Goal: Transaction & Acquisition: Book appointment/travel/reservation

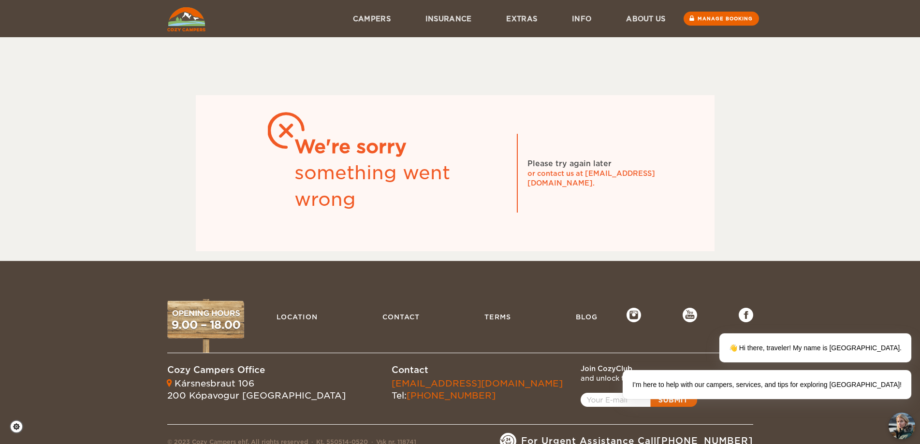
click at [185, 21] on img at bounding box center [186, 19] width 38 height 24
click at [187, 30] on img at bounding box center [186, 19] width 38 height 24
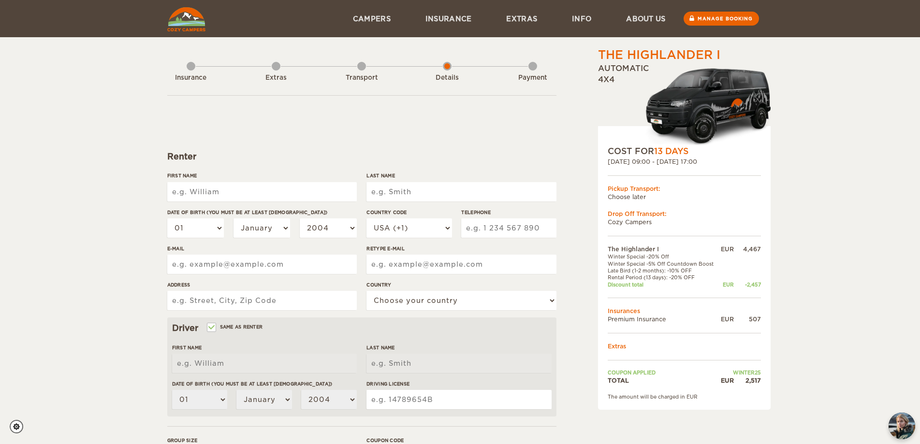
click at [246, 186] on input "First Name" at bounding box center [261, 191] width 189 height 19
type input "[PERSON_NAME]"
type input "Jordão Neto"
select select "55"
type input "19993370005"
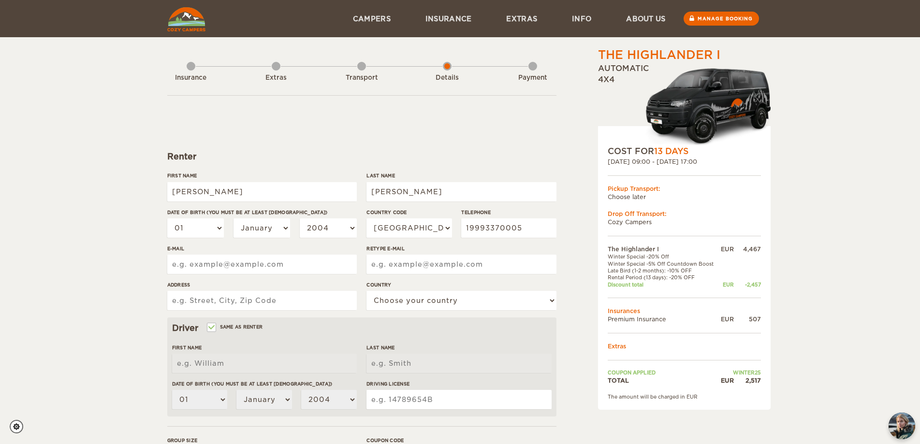
type input "mauro_netoo@hotmail.com"
type input "Rua Floriano Peixoto, 688"
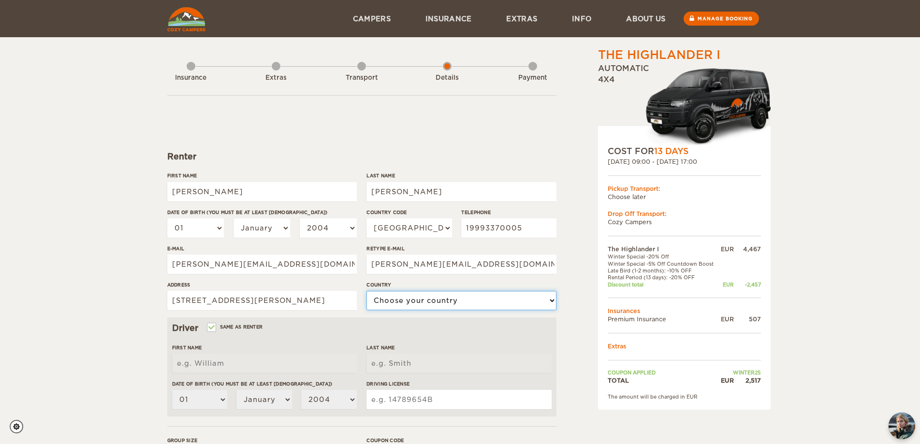
select select "29"
type input "[PERSON_NAME]"
type input "Jordão Neto"
click at [194, 230] on select "01 02 03 04 05 06 07 08 09 10 11 12 13 14 15 16 17 18 19 20 21 22 23 24 25 26 2…" at bounding box center [195, 227] width 57 height 19
select select "30"
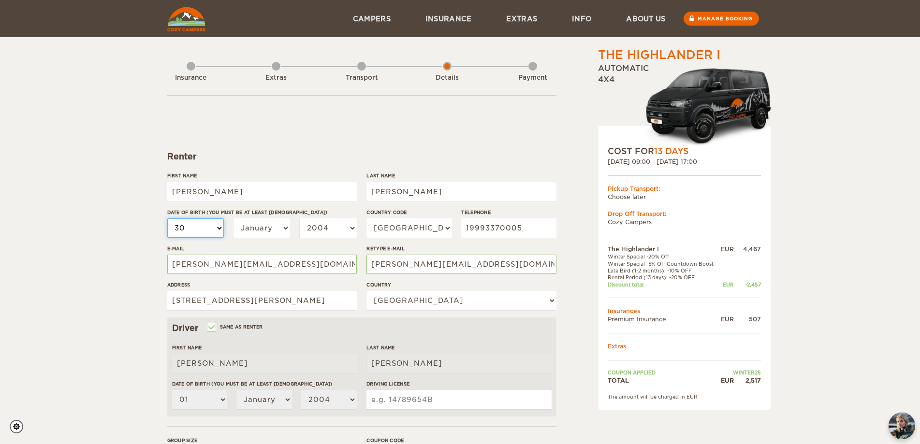
click at [167, 218] on select "01 02 03 04 05 06 07 08 09 10 11 12 13 14 15 16 17 18 19 20 21 22 23 24 25 26 2…" at bounding box center [195, 227] width 57 height 19
select select "30"
click at [259, 230] on select "January February March April May June July August September October November De…" at bounding box center [261, 227] width 57 height 19
select select "07"
click at [233, 218] on select "January February March April May June July August September October November De…" at bounding box center [261, 227] width 57 height 19
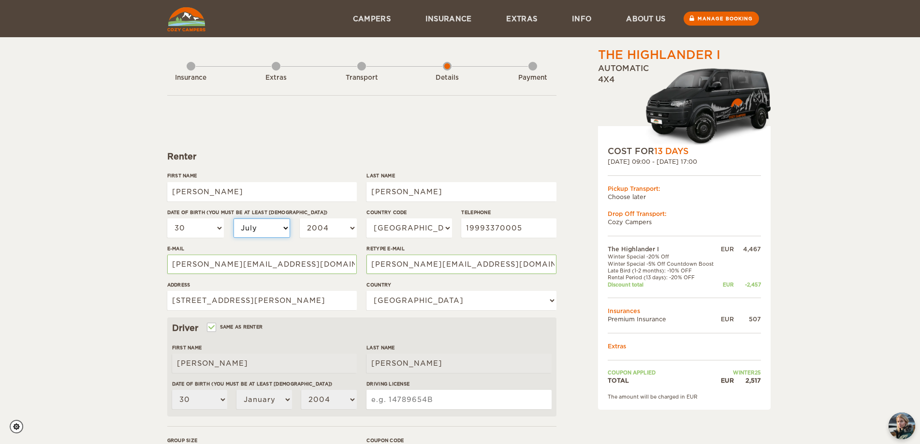
select select "07"
click at [337, 221] on select "2004 2003 2002 2001 2000 1999 1998 1997 1996 1995 1994 1993 1992 1991 1990 1989…" at bounding box center [328, 227] width 57 height 19
select select "1994"
click at [300, 218] on select "2004 2003 2002 2001 2000 1999 1998 1997 1996 1995 1994 1993 1992 1991 1990 1989…" at bounding box center [328, 227] width 57 height 19
select select "1994"
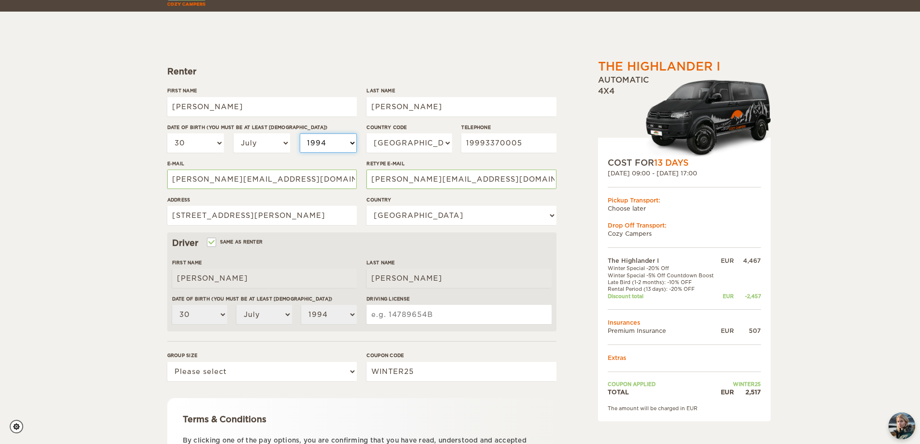
scroll to position [97, 0]
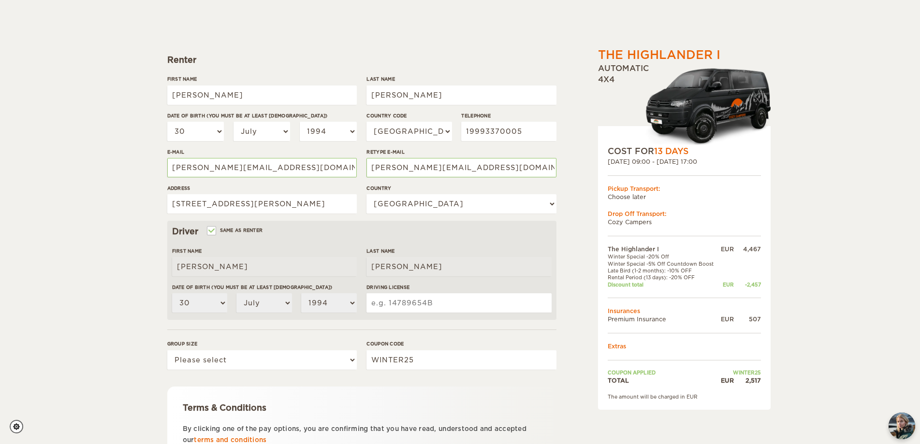
click at [403, 308] on input "Driving License" at bounding box center [458, 302] width 185 height 19
type input "05617350510"
click at [295, 365] on select "Please select 1 2" at bounding box center [261, 359] width 189 height 19
select select "2"
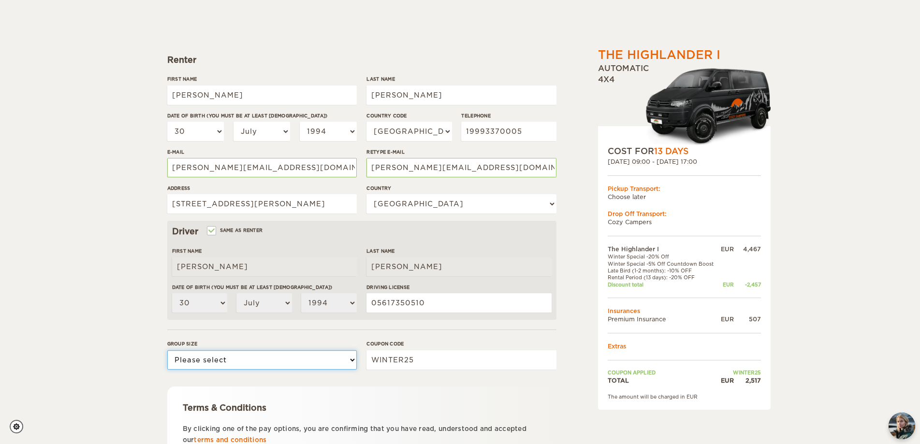
click at [167, 350] on select "Please select 1 2" at bounding box center [261, 359] width 189 height 19
click at [114, 240] on div "The Highlander I Expand Collapse Total 2,517 EUR Automatic 4x4 COST FOR 13 Days…" at bounding box center [460, 217] width 920 height 628
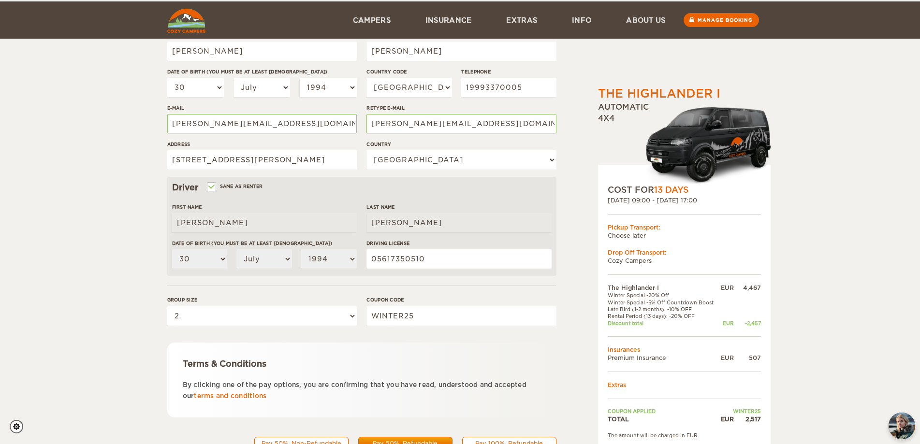
scroll to position [184, 0]
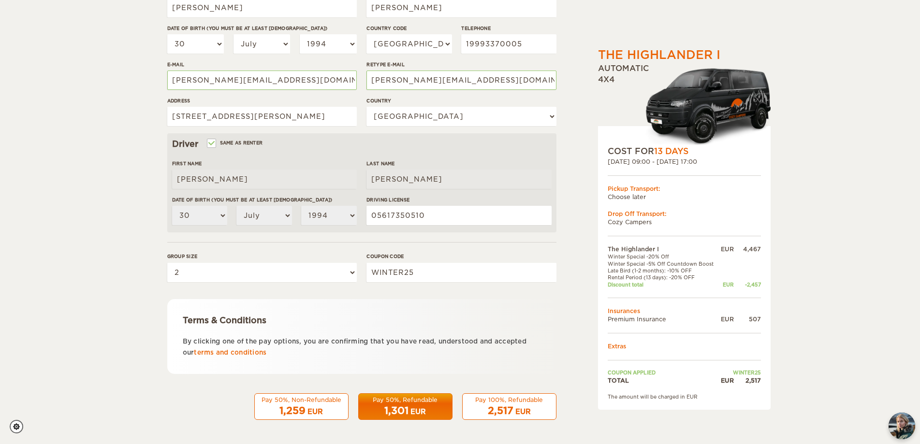
click at [504, 413] on span "2,517" at bounding box center [501, 411] width 26 height 12
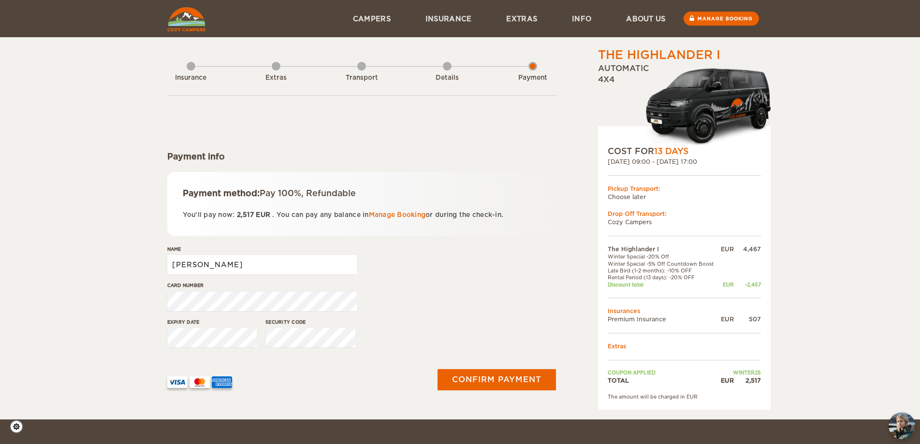
click at [295, 268] on input "[PERSON_NAME]" at bounding box center [261, 264] width 189 height 19
type input "[PERSON_NAME] [PERSON_NAME]"
click at [505, 384] on button "Confirm payment" at bounding box center [497, 380] width 122 height 22
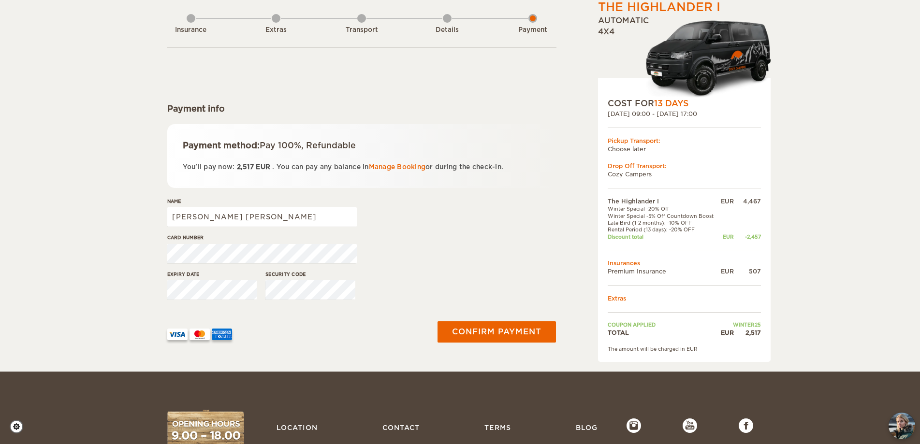
scroll to position [48, 0]
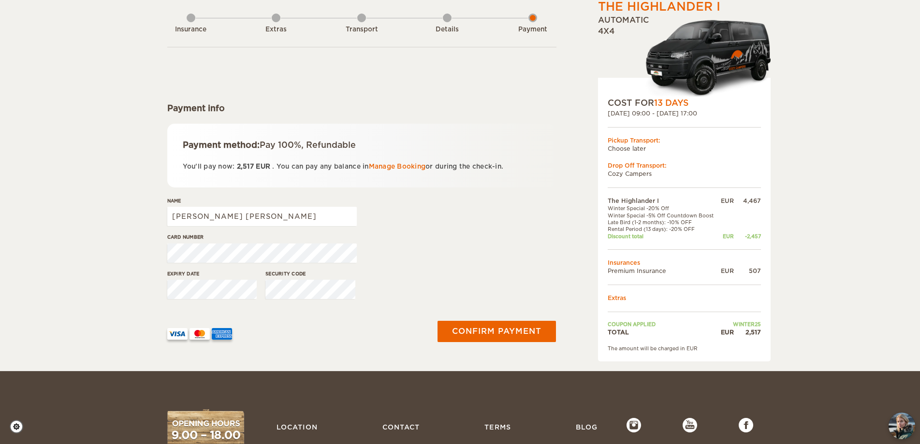
click at [0, 301] on html "WINTER SPECIAL Up to 50% OFF winter rentals Days 9 9 0 0 4 4 5 5 Hours 1 1 1 1 …" at bounding box center [460, 265] width 920 height 627
click at [171, 263] on form "Payment info Payment method: Pay 100%, Refundable You'll pay now: 2,517 EUR . Y…" at bounding box center [361, 202] width 389 height 310
click at [460, 334] on button "Confirm payment" at bounding box center [497, 331] width 122 height 22
